Goal: Communication & Community: Answer question/provide support

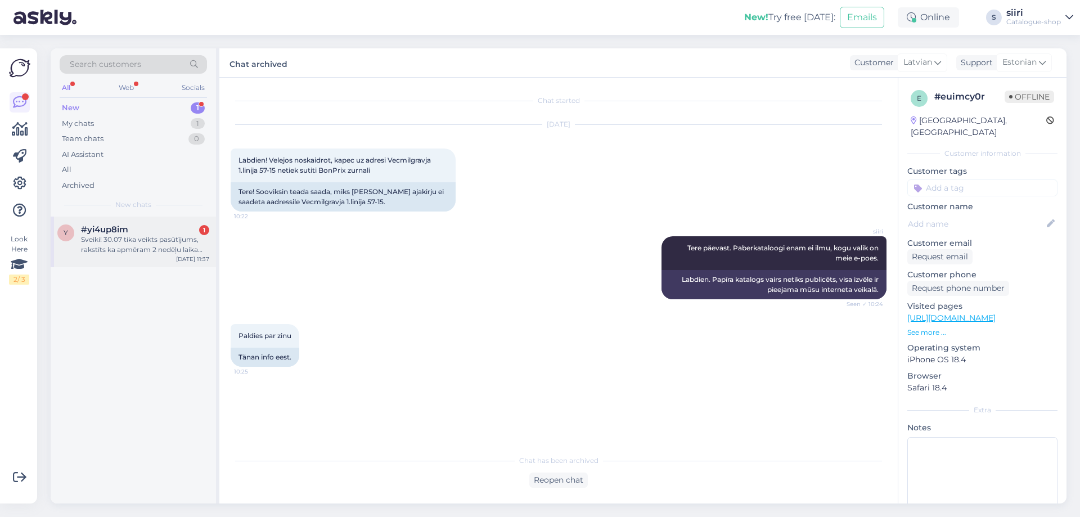
click at [127, 246] on div "Sveiki! 30.07 tika veikts pasūtījums, rakstīts ka apmēram 2 nedēļu laika prece …" at bounding box center [145, 245] width 128 height 20
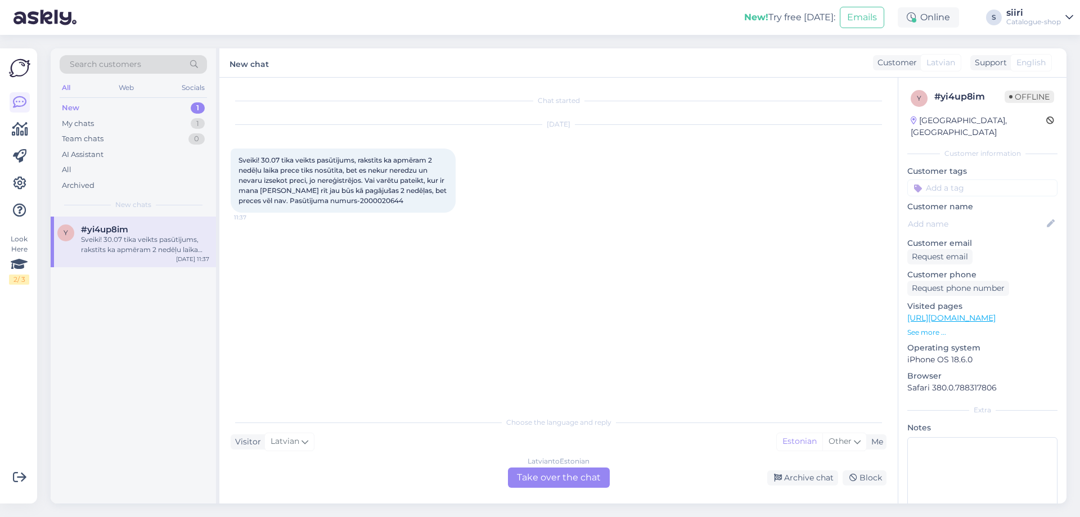
click at [563, 480] on div "[DEMOGRAPHIC_DATA] to Estonian Take over the chat" at bounding box center [559, 478] width 102 height 20
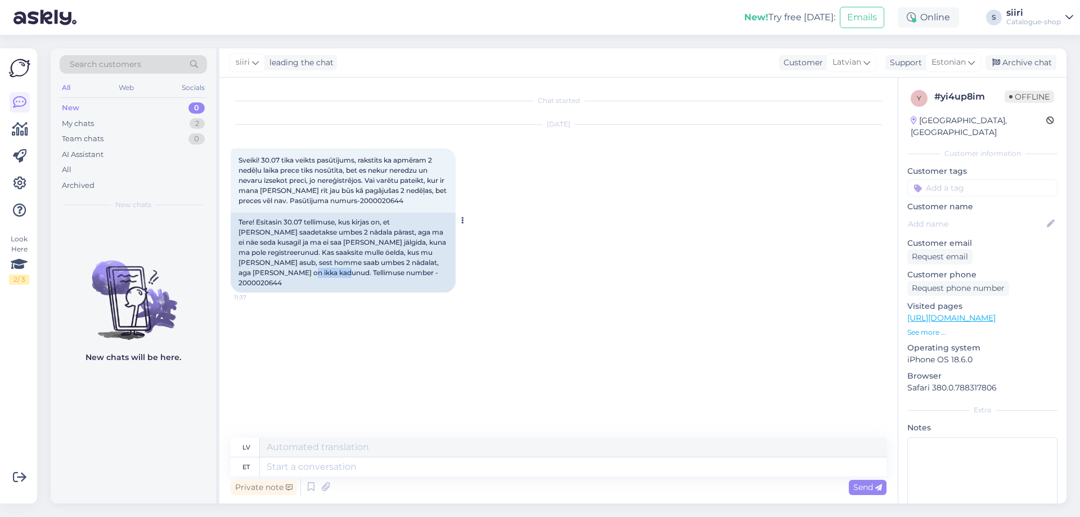
drag, startPoint x: 341, startPoint y: 273, endPoint x: 385, endPoint y: 274, distance: 43.9
click at [385, 274] on div "Tere! Esitasin 30.07 tellimuse, kus kirjas on, et [PERSON_NAME] saadetakse umbe…" at bounding box center [343, 253] width 225 height 80
copy div "2000020644"
click at [302, 464] on textarea at bounding box center [573, 466] width 627 height 19
type textarea "Tere"
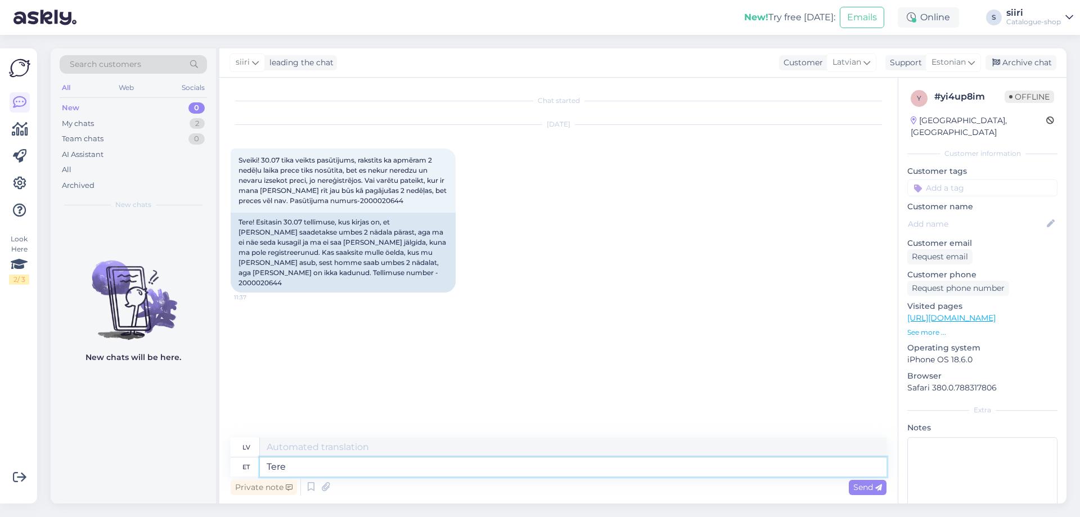
type textarea "Sveiki"
type textarea "Tere päevast"
type textarea "Labdien"
type textarea "Tere päevast,"
type textarea "Labdien,"
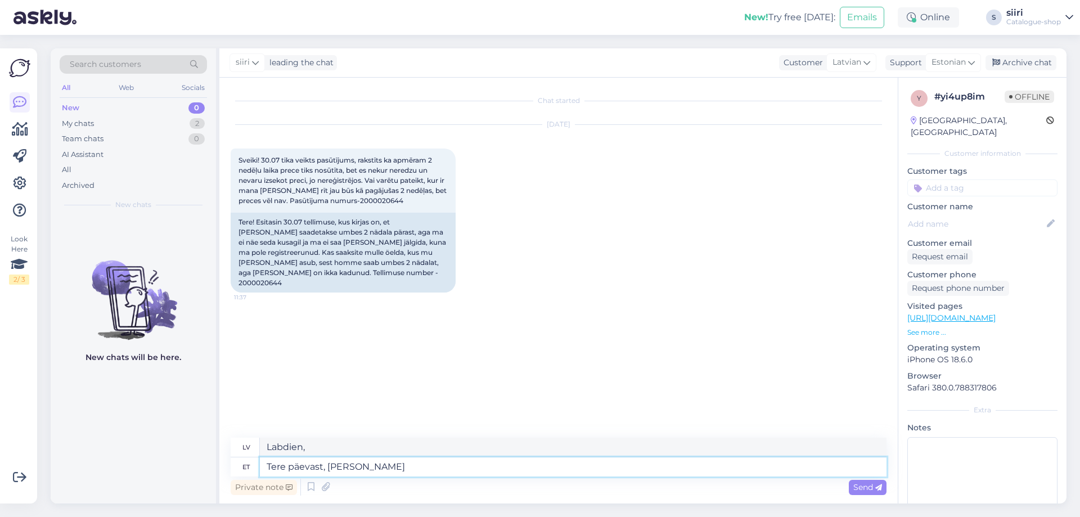
type textarea "Tere päevast, [PERSON_NAME]"
type textarea "Labdien, preces."
type textarea "Tere päevast, [PERSON_NAME] on"
type textarea "Labdien, preces ir pieejamas."
type textarea "Tere päevast, [PERSON_NAME] on [PERSON_NAME]"
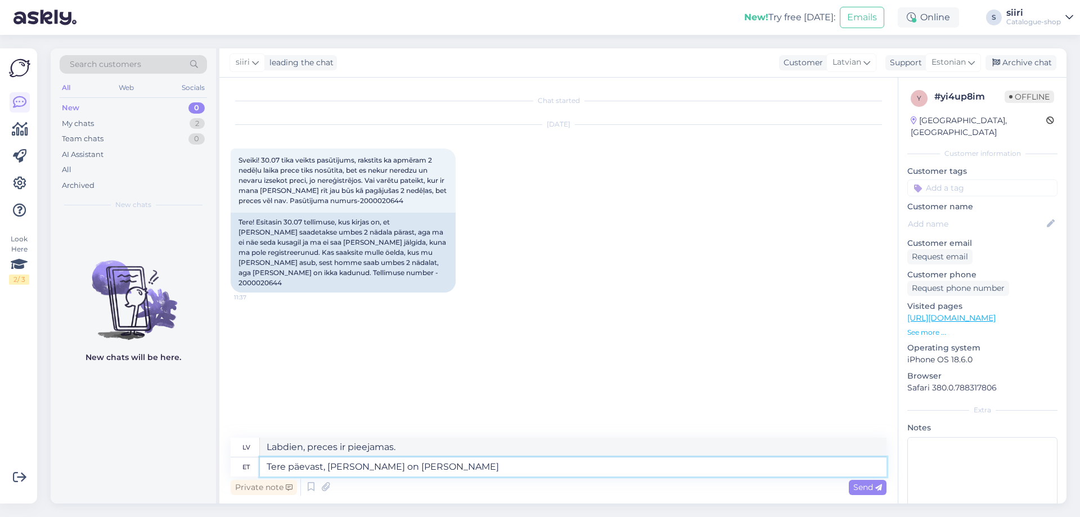
type textarea "Labdien, preces ir ceļā."
type textarea "Tere päevast, [PERSON_NAME] on [PERSON_NAME] Omnivasse"
type textarea "Labdien, preces ir ceļā uz Omniva."
type textarea "Tere päevast, [PERSON_NAME] on [PERSON_NAME] Omnivasse. P"
type textarea "Labdien, preces ir ceļā uz Omniva. P"
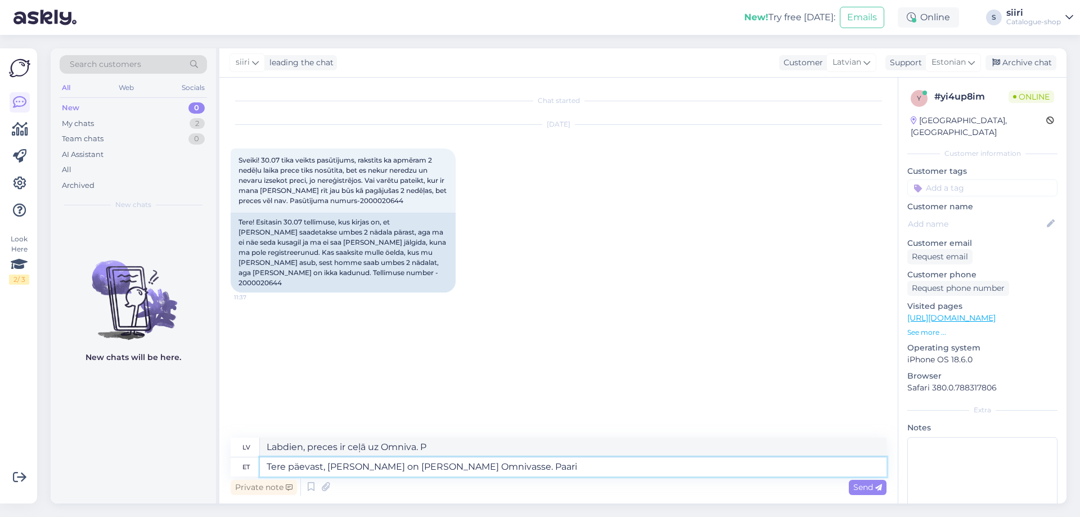
type textarea "Tere päevast, [PERSON_NAME] on [PERSON_NAME] Omnivasse. Paari"
type textarea "Labdien, preces jau ir ceļā uz Omniva. Pāris"
type textarea "Tere päevast, [PERSON_NAME] on [PERSON_NAME] Omnivasse. Paari päeva"
type textarea "Labdien, preces ir ceļā uz Omniva. Pēc dažām dienām."
type textarea "Tere päevast, [PERSON_NAME] on [PERSON_NAME] Omnivasse. Paari päeva jooksul"
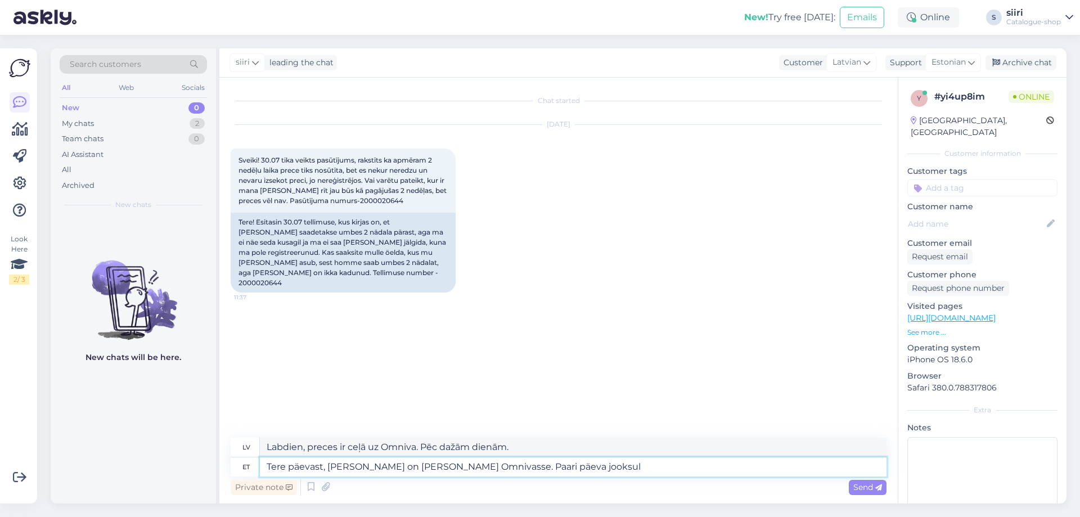
type textarea "Labdien, preces jau ir ceļā uz Omniva. Pēc dažām dienām."
type textarea "Tere päevast, [PERSON_NAME] on [PERSON_NAME] Omnivasse. Paari päeva jooksul saa…"
type textarea "Labdien, preces ir ceļā uz Omniva. Jūs tās saņemsiet pēc dažām dienām."
type textarea "Tere päevast, [PERSON_NAME] on [PERSON_NAME] Omnivasse. Paari päeva jooksul saa…"
type textarea "Labdien, preces ir ceļā uz Omniva. Paku saņemsiet dažu dienu laikā."
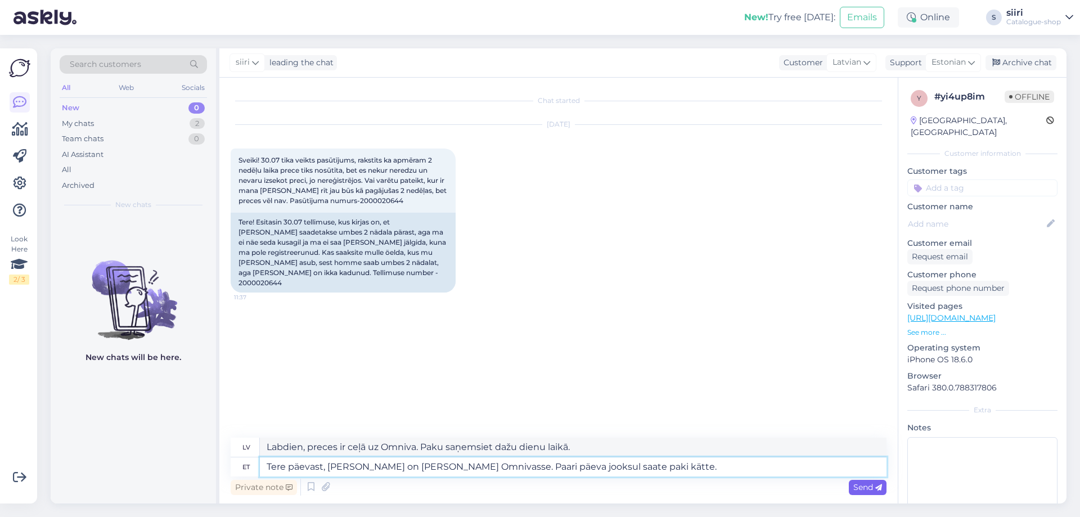
type textarea "Tere päevast, [PERSON_NAME] on [PERSON_NAME] Omnivasse. Paari päeva jooksul saa…"
click at [869, 487] on span "Send" at bounding box center [867, 487] width 29 height 10
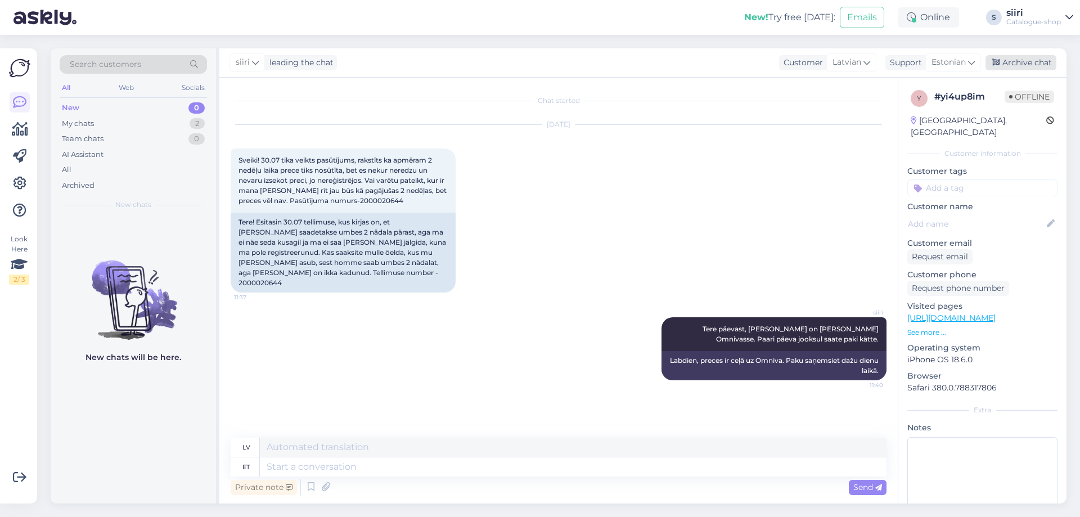
click at [1023, 59] on div "Archive chat" at bounding box center [1021, 62] width 71 height 15
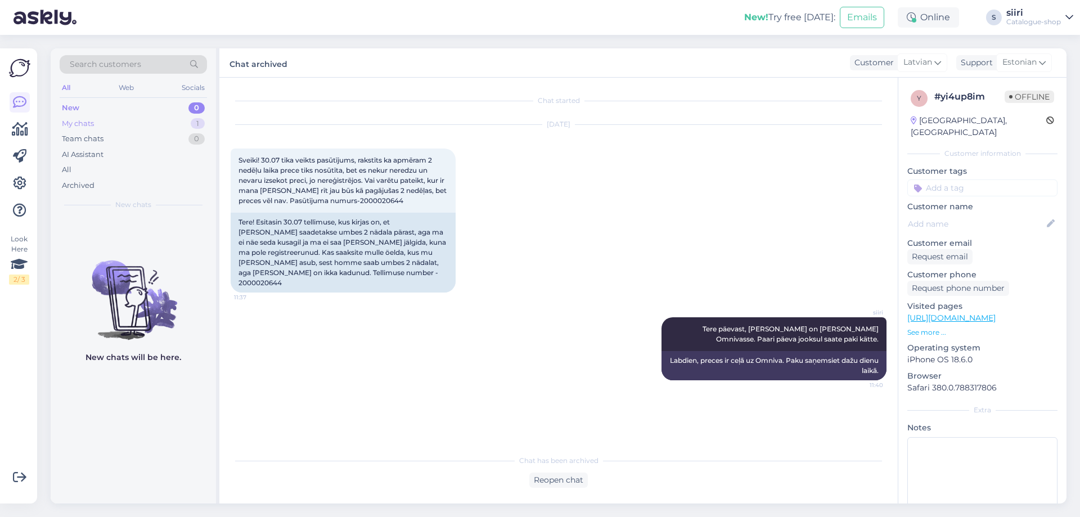
click at [82, 125] on div "My chats" at bounding box center [78, 123] width 32 height 11
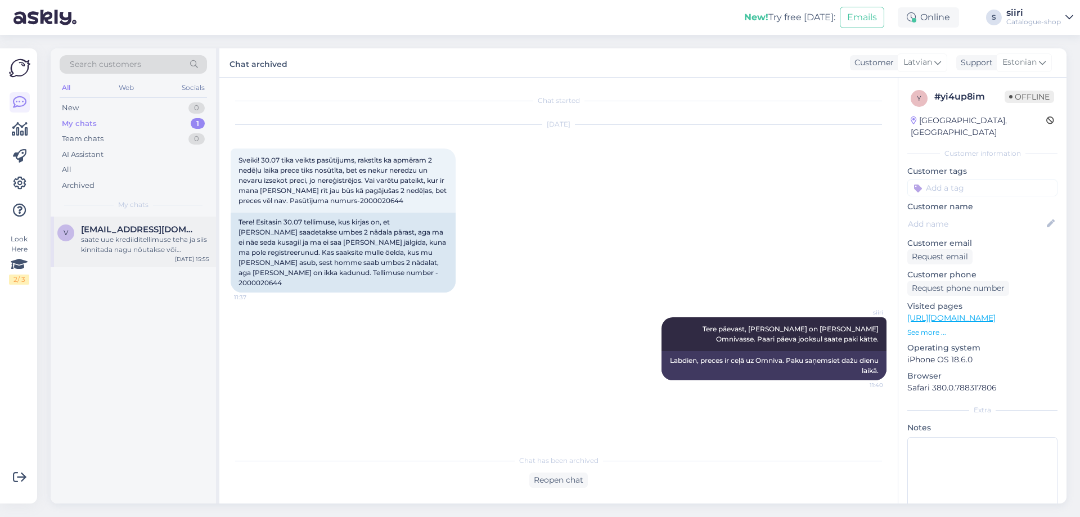
click at [160, 246] on div "saate uue krediiditellimuse teha ja siis kinnitada nagu nõutakse või vormistate…" at bounding box center [145, 245] width 128 height 20
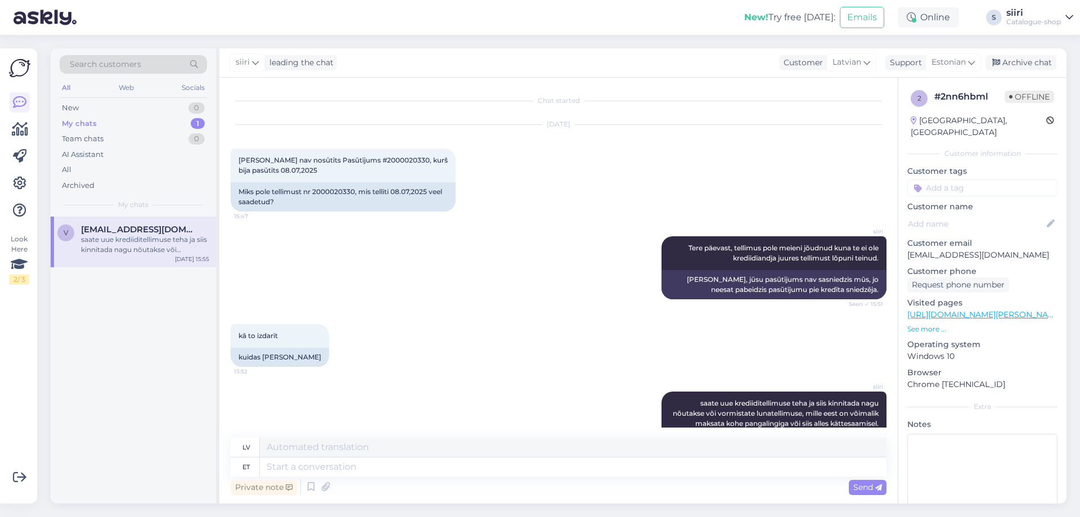
scroll to position [90, 0]
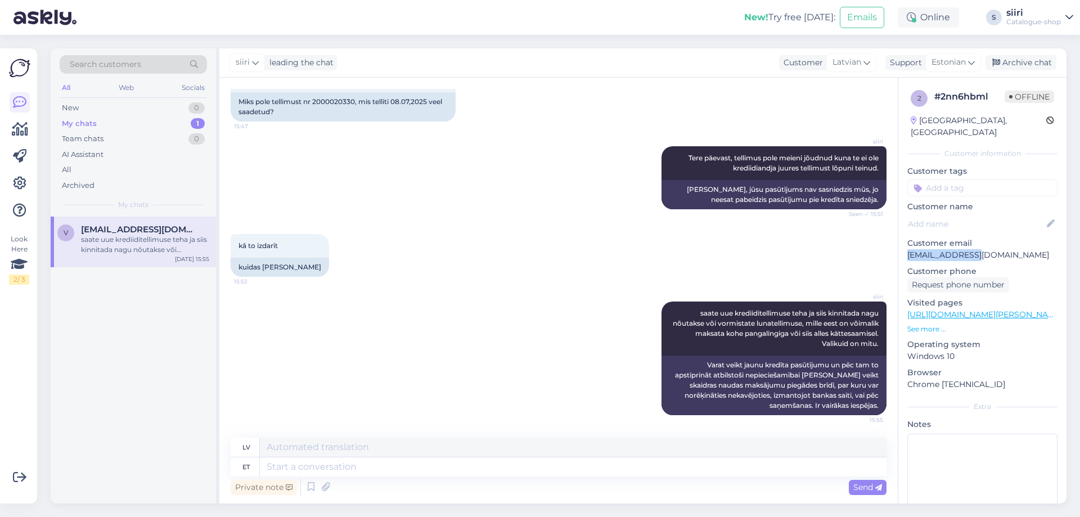
drag, startPoint x: 976, startPoint y: 244, endPoint x: 904, endPoint y: 244, distance: 71.5
click at [904, 244] on div "2 # 2nn6hbml Offline [GEOGRAPHIC_DATA], Riga Customer information Customer tags…" at bounding box center [982, 315] width 168 height 474
copy p "[EMAIL_ADDRESS][DOMAIN_NAME]"
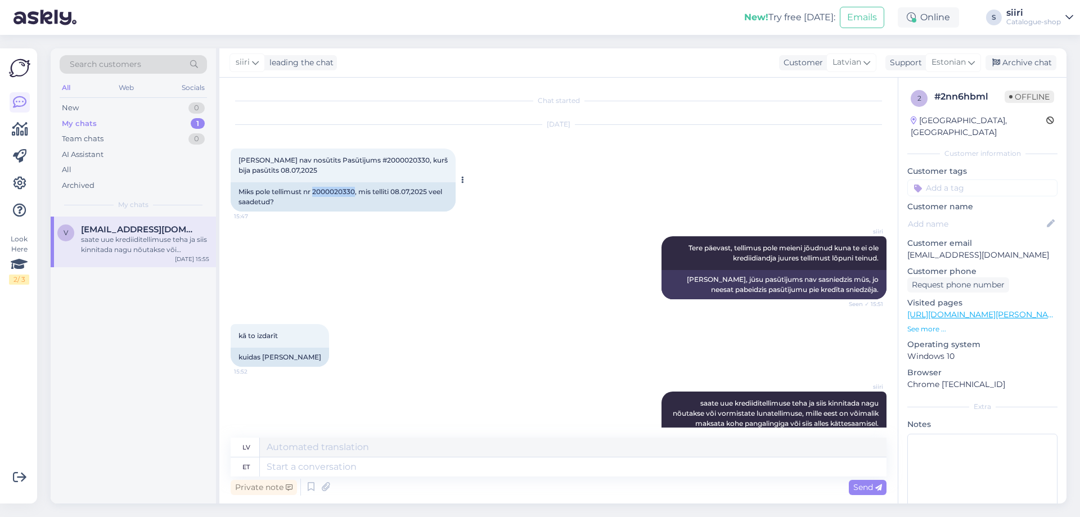
drag, startPoint x: 313, startPoint y: 190, endPoint x: 356, endPoint y: 192, distance: 42.3
click at [356, 192] on div "Miks pole tellimust nr 2000020330, mis telliti 08.07,2025 veel saadetud?" at bounding box center [343, 196] width 225 height 29
copy div "2000020330"
click at [1036, 61] on div "Archive chat" at bounding box center [1021, 62] width 71 height 15
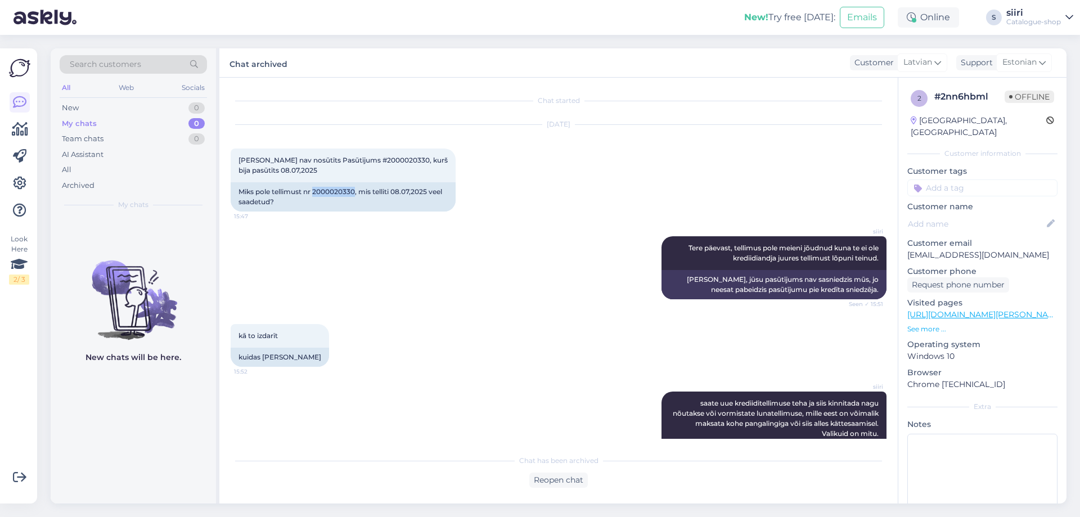
scroll to position [79, 0]
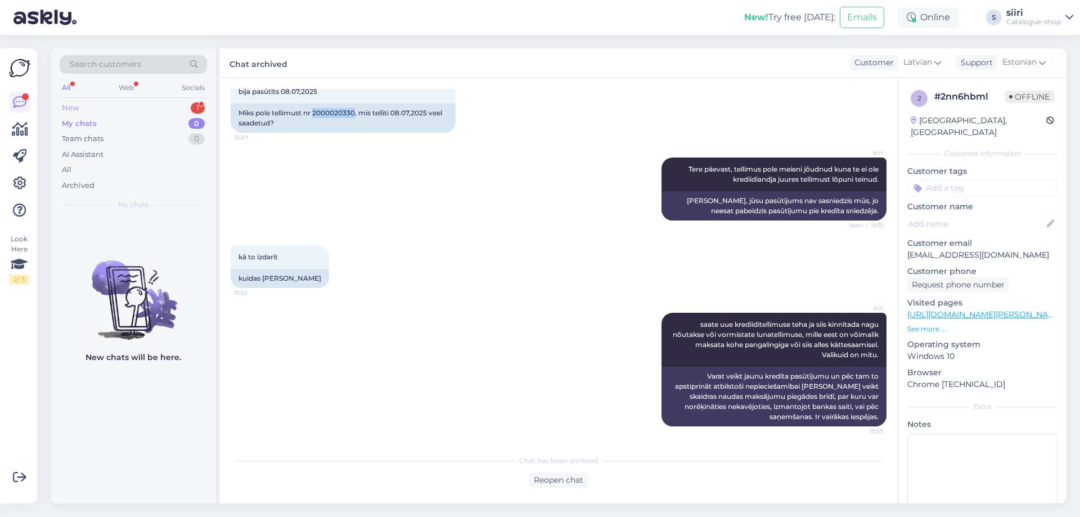
click at [78, 105] on div "New" at bounding box center [70, 107] width 17 height 11
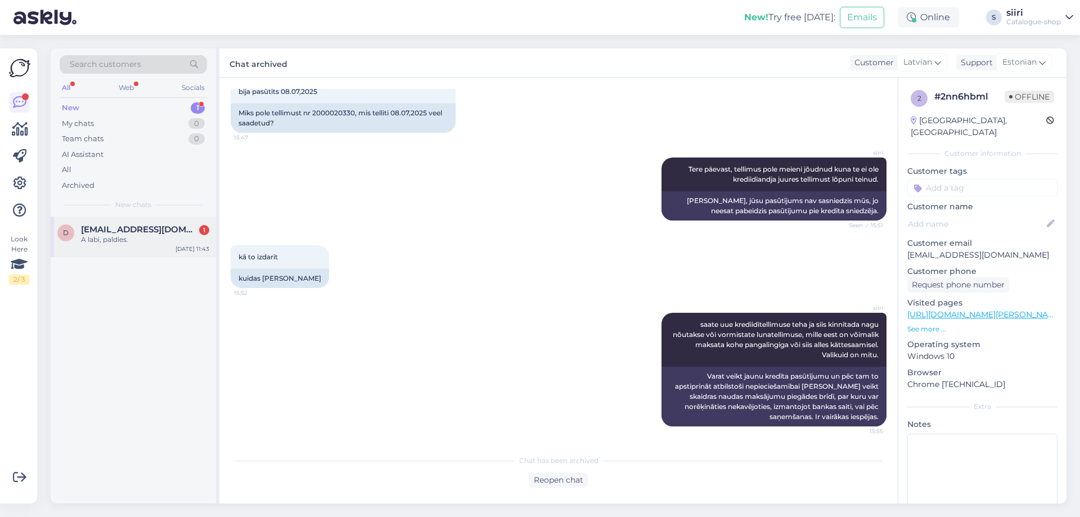
click at [104, 242] on div "A labi, paldies." at bounding box center [145, 240] width 128 height 10
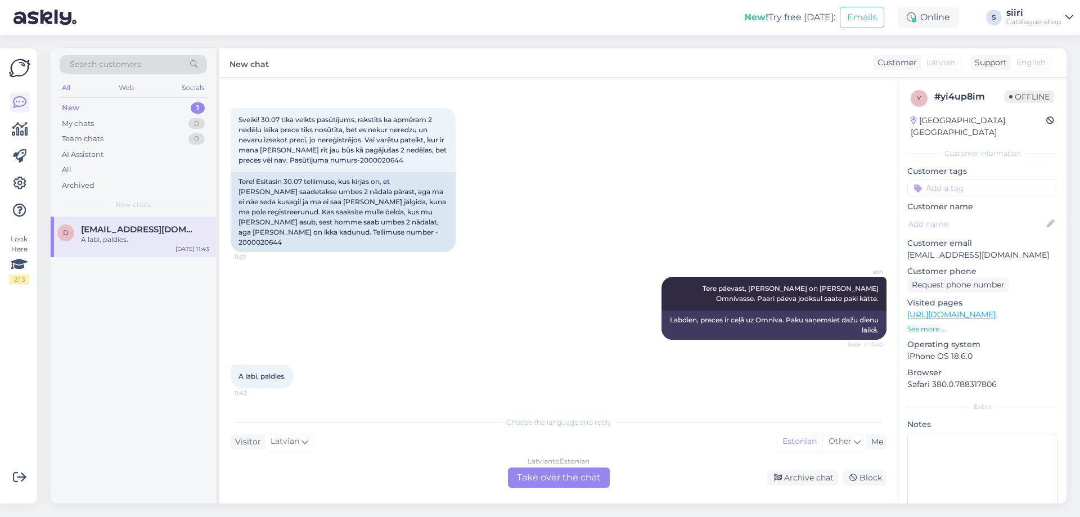
scroll to position [30, 0]
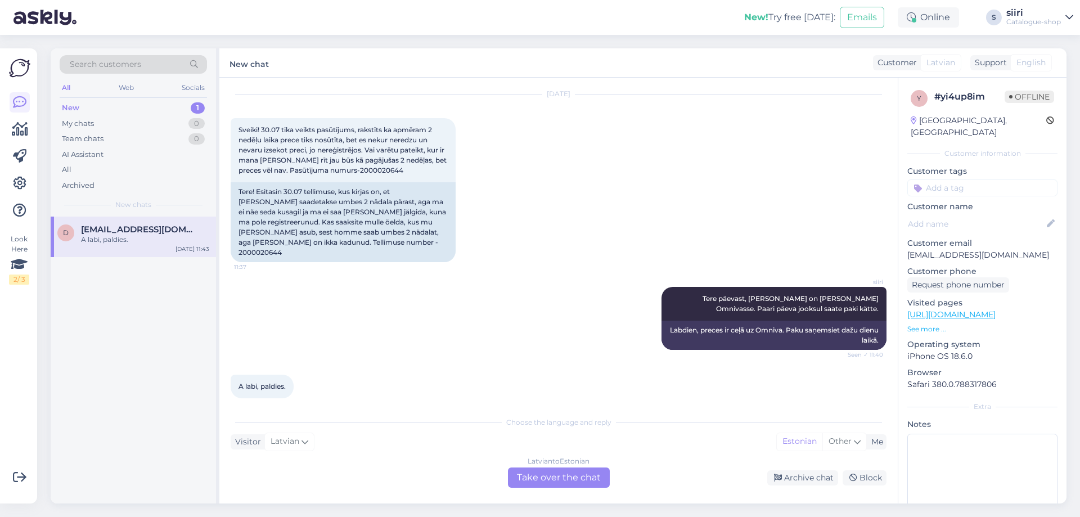
click at [522, 478] on div "[DEMOGRAPHIC_DATA] to Estonian Take over the chat" at bounding box center [559, 478] width 102 height 20
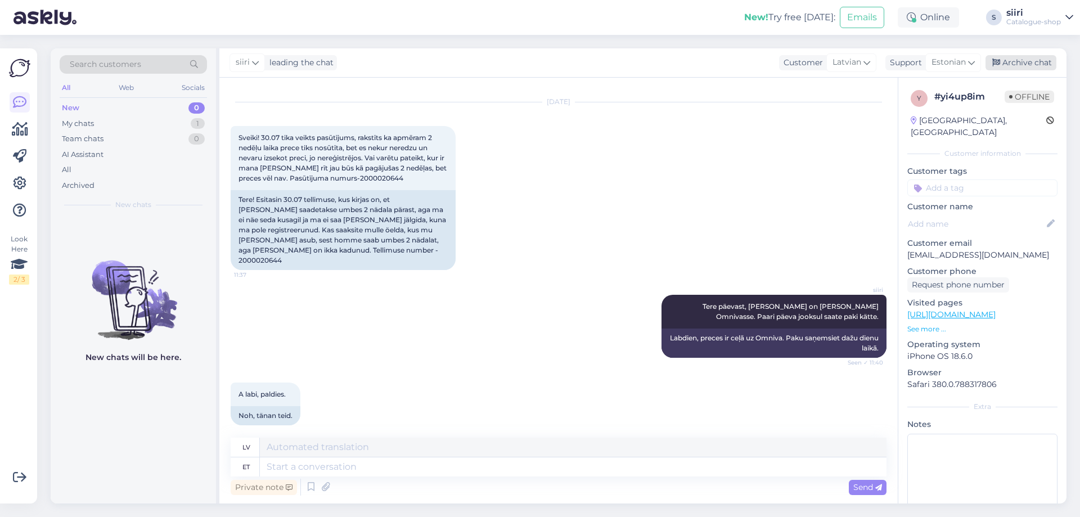
click at [1014, 63] on div "Archive chat" at bounding box center [1021, 62] width 71 height 15
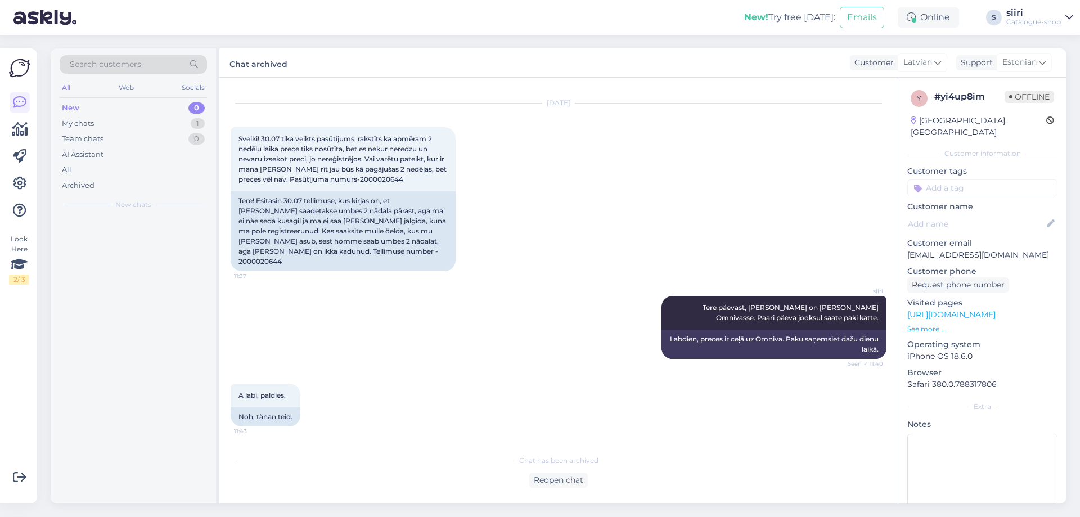
scroll to position [11, 0]
